Goal: Task Accomplishment & Management: Complete application form

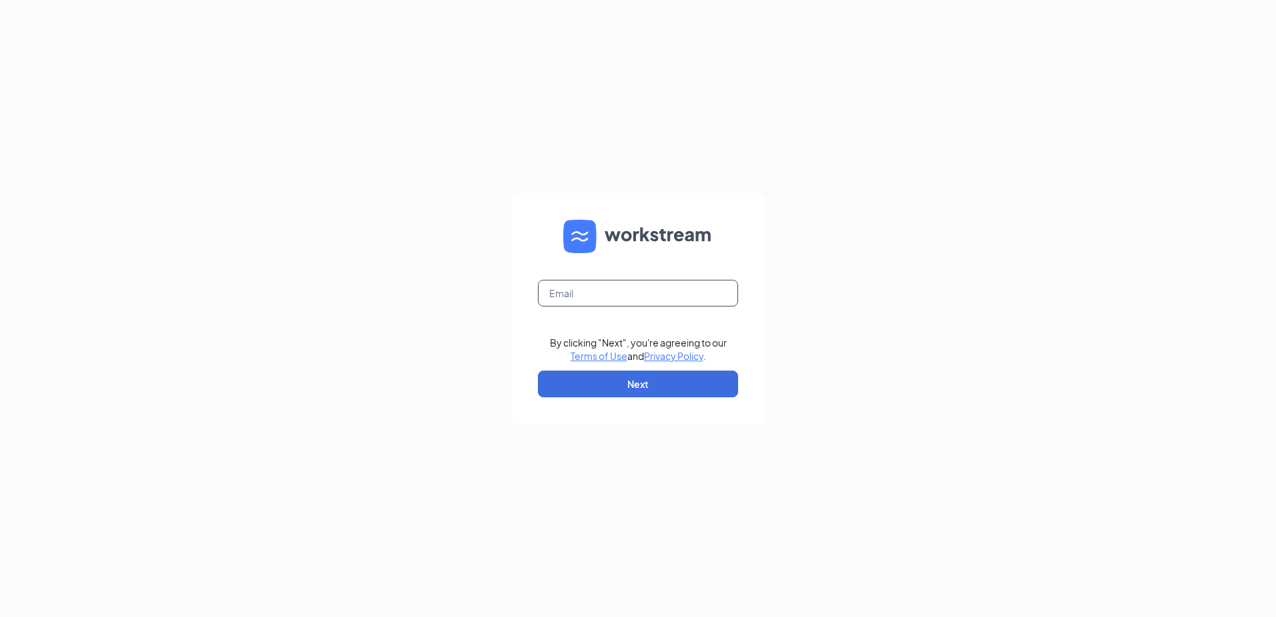
click at [567, 298] on input "text" at bounding box center [638, 293] width 200 height 27
type input "[EMAIL_ADDRESS][DOMAIN_NAME]"
click at [673, 370] on form "[EMAIL_ADDRESS][DOMAIN_NAME] By clicking "Next", you're agreeing to our Terms o…" at bounding box center [638, 308] width 254 height 231
click at [672, 380] on button "Next" at bounding box center [638, 383] width 200 height 27
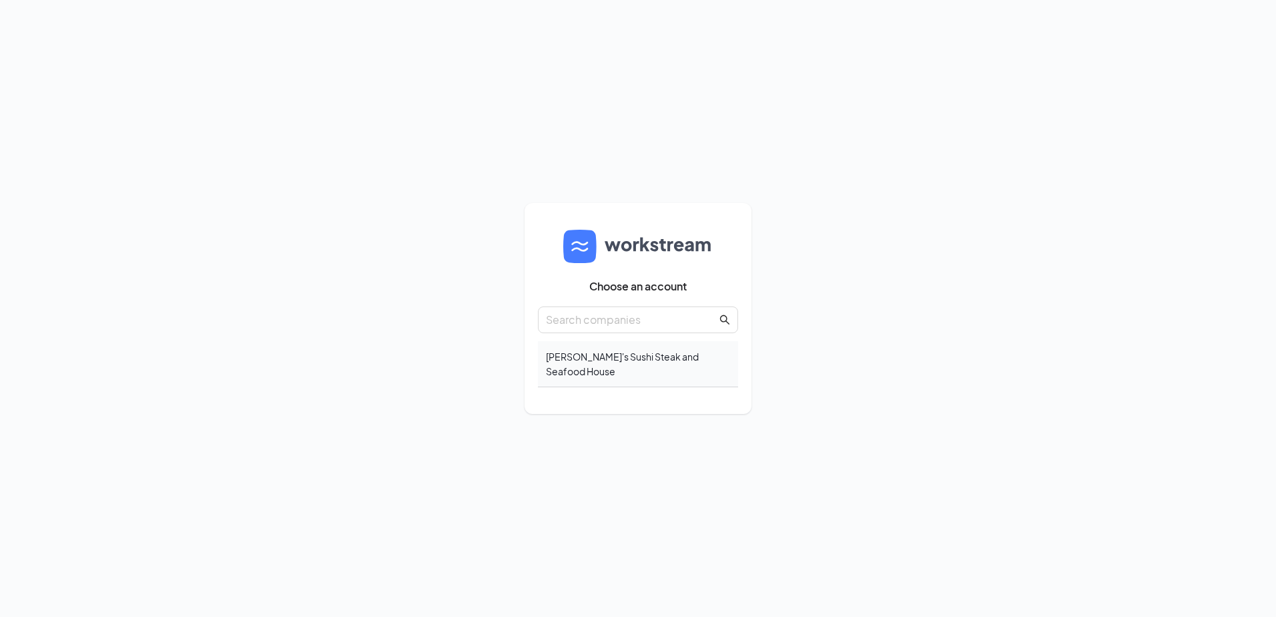
click at [693, 364] on div "Sunny's Sushi Steak and Seafood House" at bounding box center [638, 364] width 200 height 46
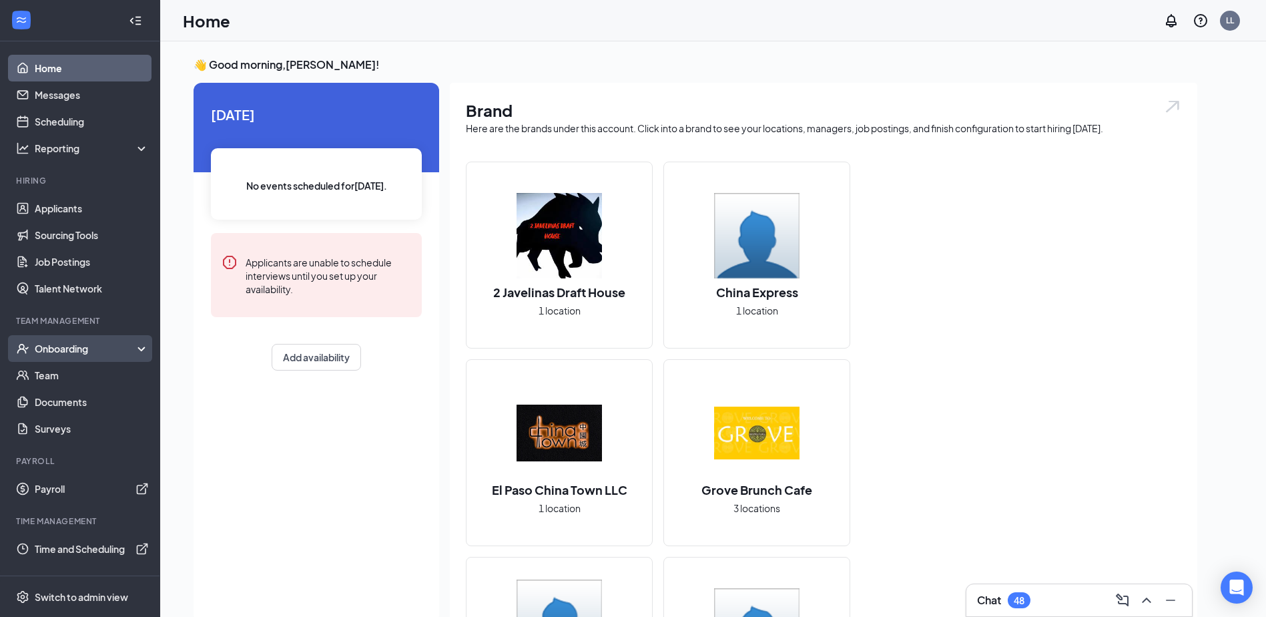
click at [86, 348] on div "Onboarding" at bounding box center [86, 348] width 103 height 13
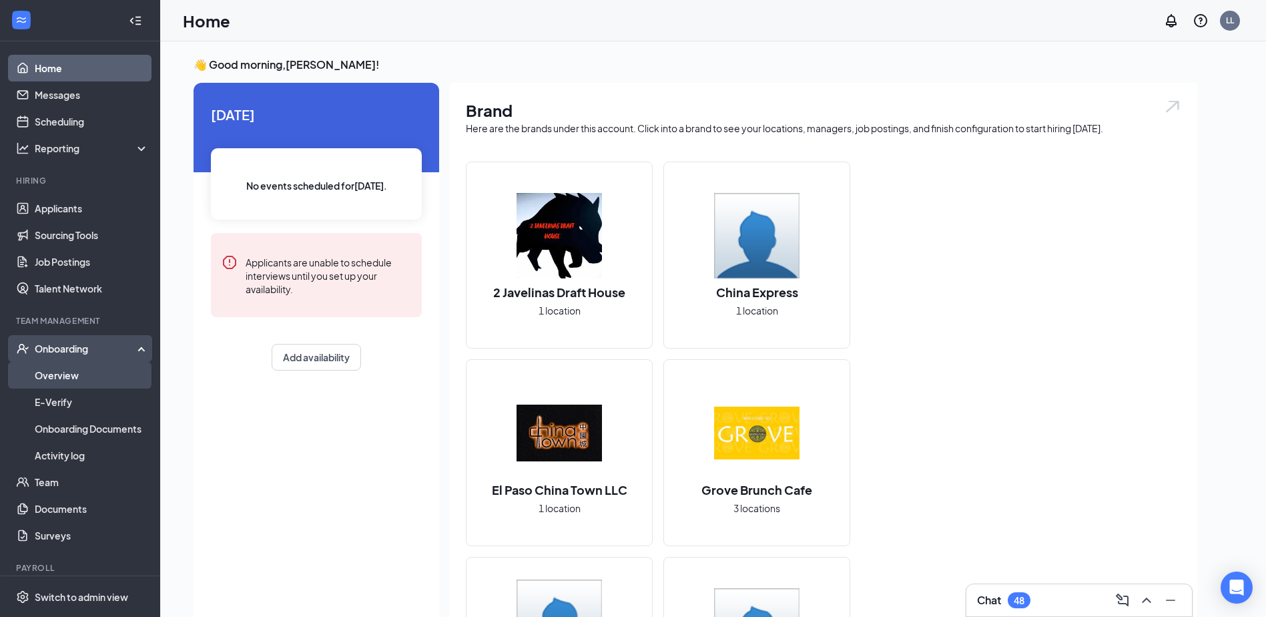
click at [93, 370] on link "Overview" at bounding box center [92, 375] width 114 height 27
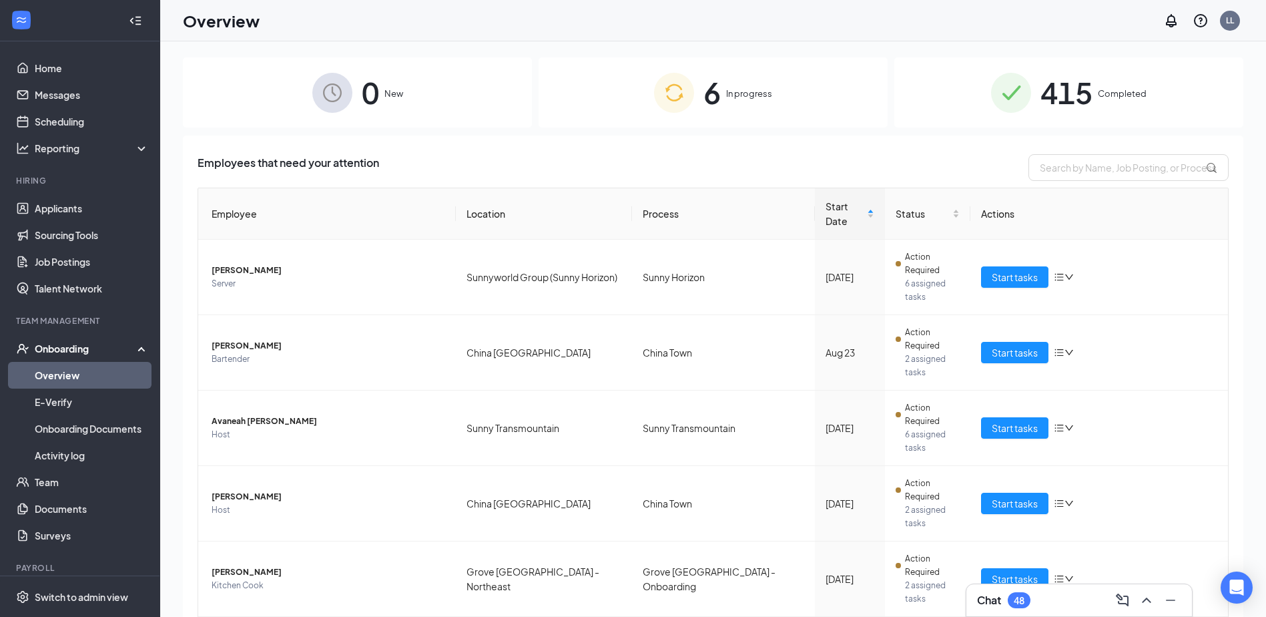
click at [804, 109] on div "6 In progress" at bounding box center [712, 92] width 349 height 70
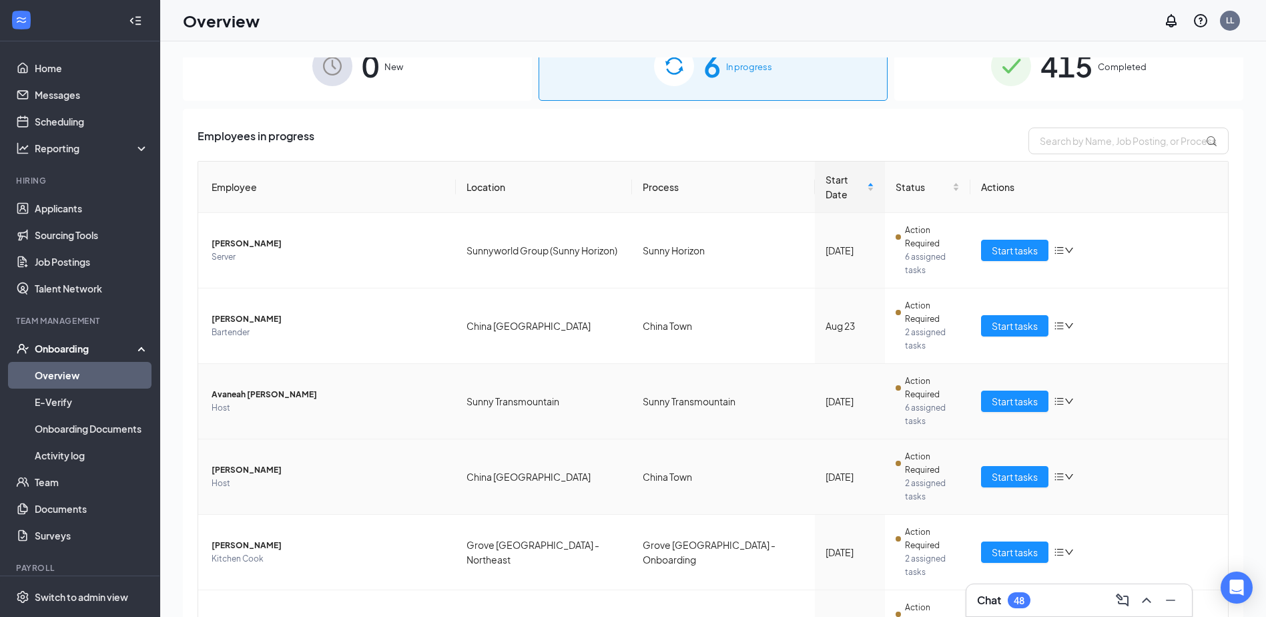
scroll to position [41, 0]
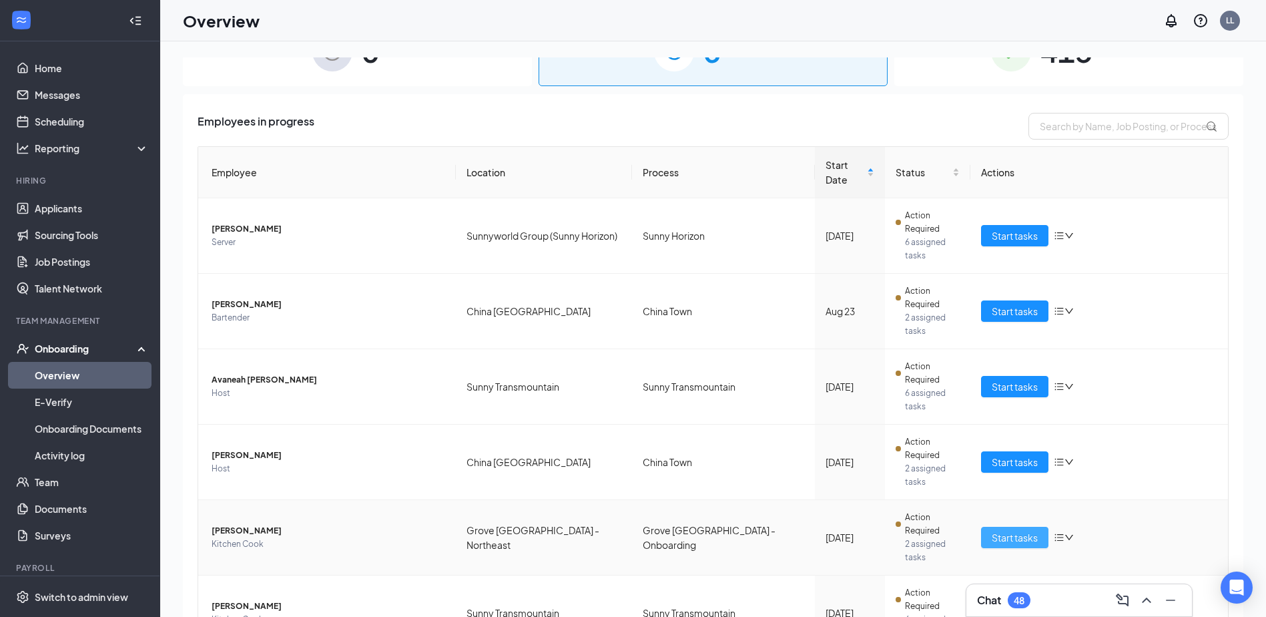
click at [992, 530] on span "Start tasks" at bounding box center [1015, 537] width 46 height 15
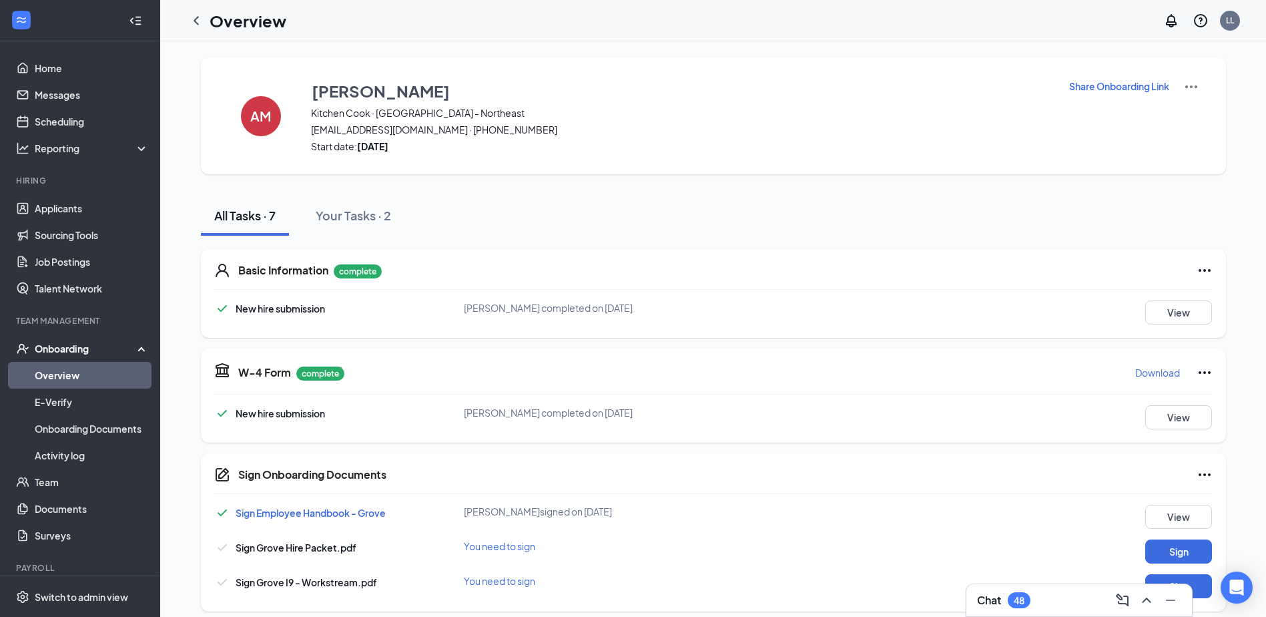
scroll to position [210, 0]
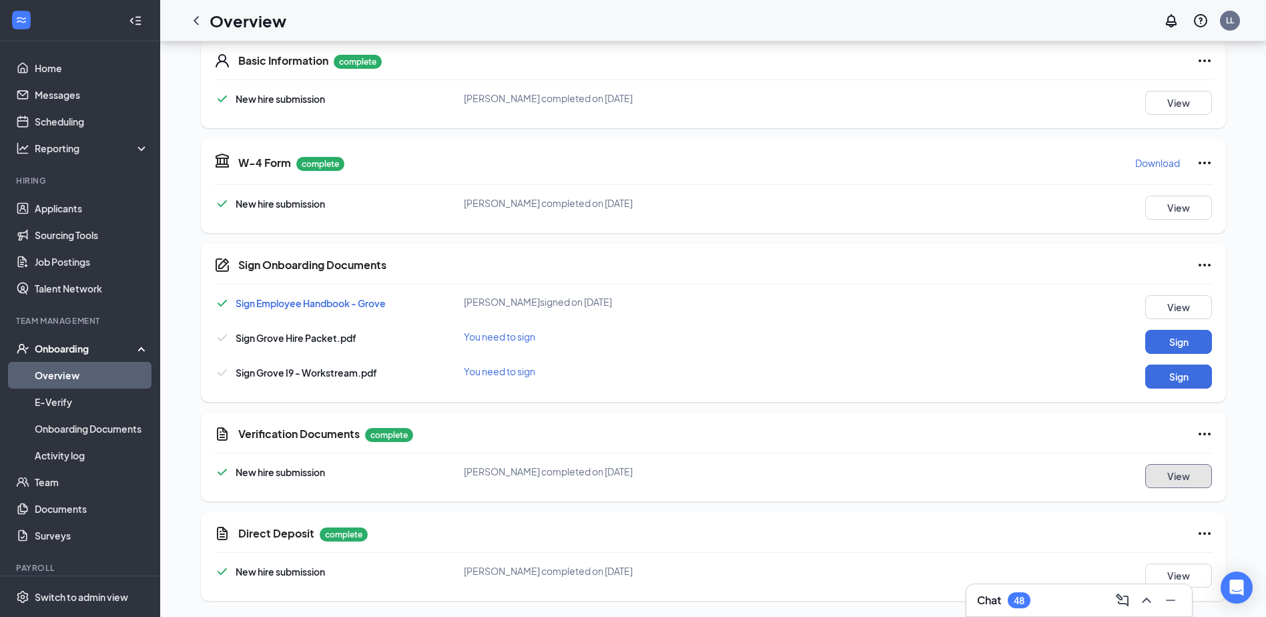
click at [1168, 474] on button "View" at bounding box center [1178, 476] width 67 height 24
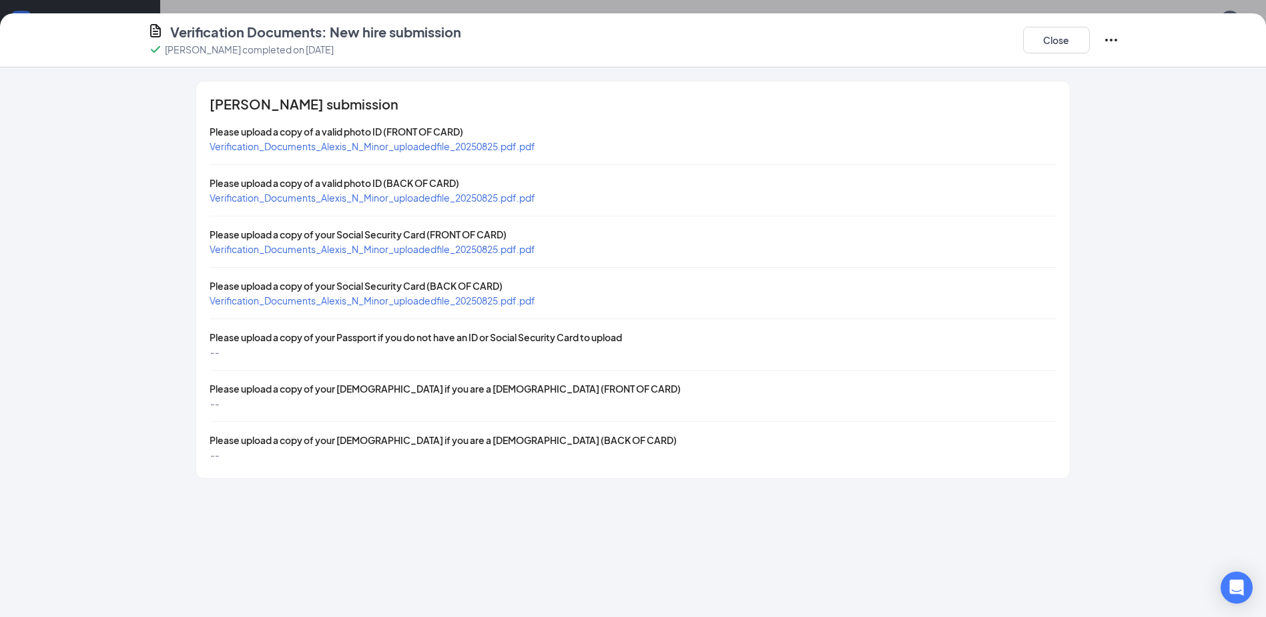
click at [440, 144] on span "Verification_Documents_Alexis_N_Minor_uploadedfile_20250825.pdf.pdf" at bounding box center [373, 146] width 326 height 12
click at [390, 250] on span "Verification_Documents_Alexis_N_Minor_uploadedfile_20250825.pdf.pdf" at bounding box center [373, 249] width 326 height 12
drag, startPoint x: 1053, startPoint y: 47, endPoint x: 1051, endPoint y: 55, distance: 8.9
click at [1053, 47] on button "Close" at bounding box center [1056, 40] width 67 height 27
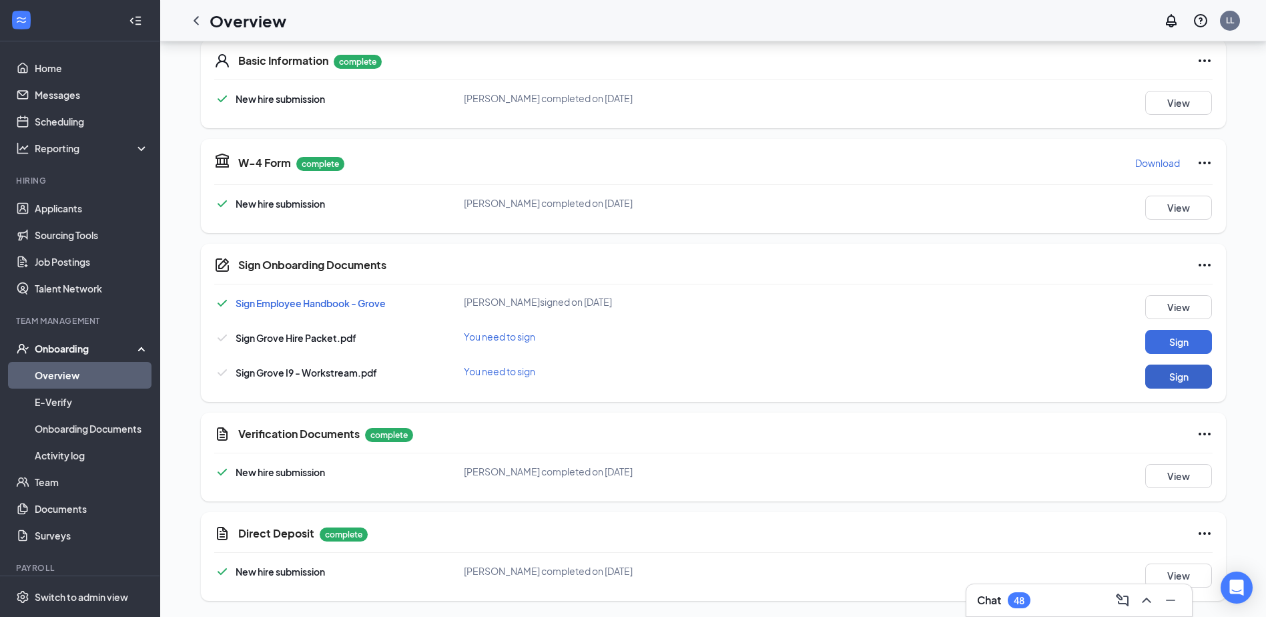
click at [1170, 378] on button "Sign" at bounding box center [1178, 376] width 67 height 24
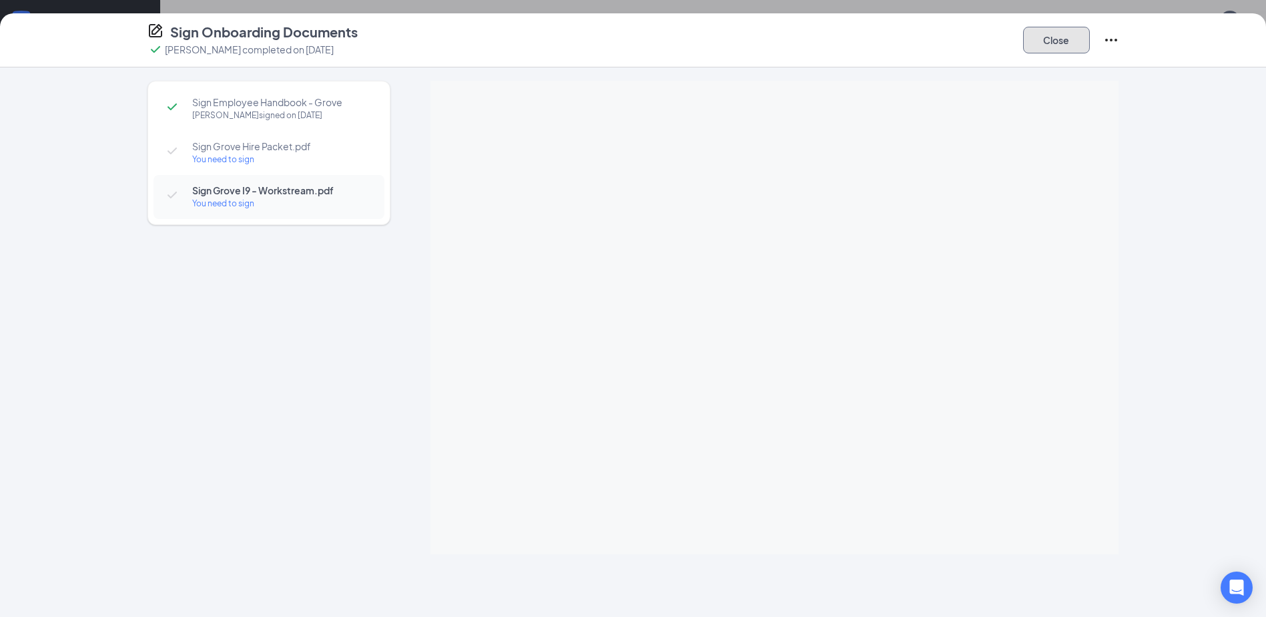
click at [1052, 38] on button "Close" at bounding box center [1056, 40] width 67 height 27
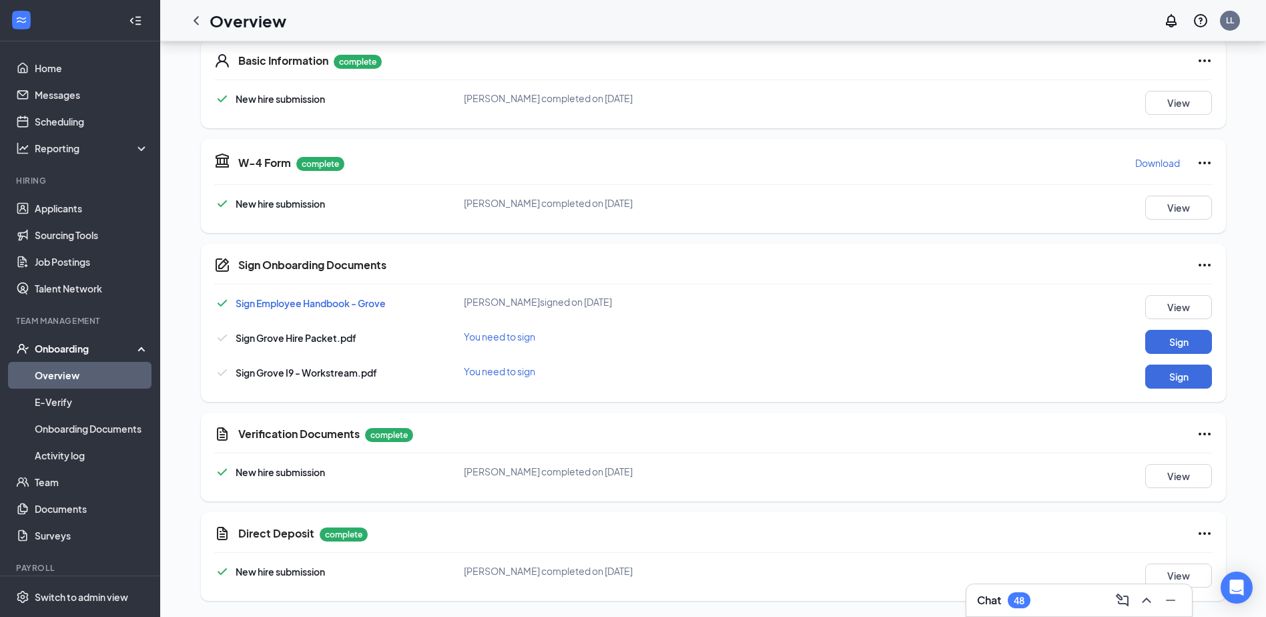
drag, startPoint x: 196, startPoint y: 23, endPoint x: 206, endPoint y: 38, distance: 17.8
click at [196, 23] on icon "ChevronLeft" at bounding box center [196, 21] width 16 height 16
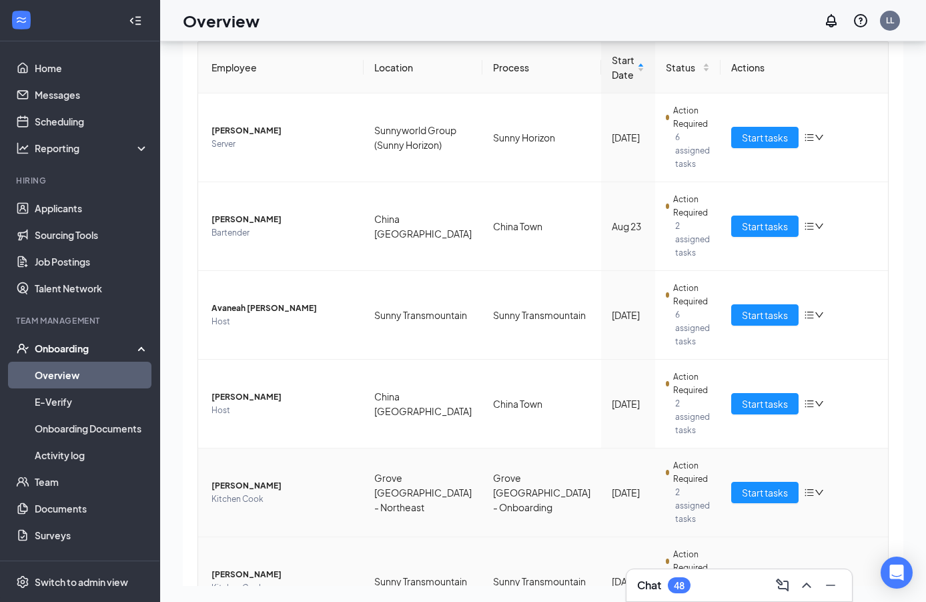
scroll to position [216, 0]
